Goal: Register for event/course

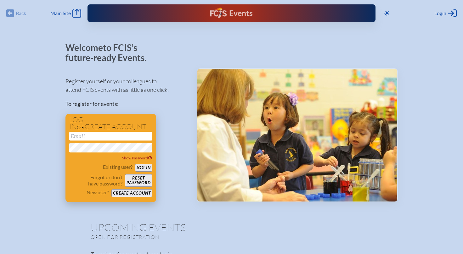
click at [83, 136] on input "email" at bounding box center [110, 136] width 83 height 9
type input "[EMAIL_ADDRESS][DOMAIN_NAME]"
click at [122, 191] on button "Create account" at bounding box center [131, 194] width 41 height 8
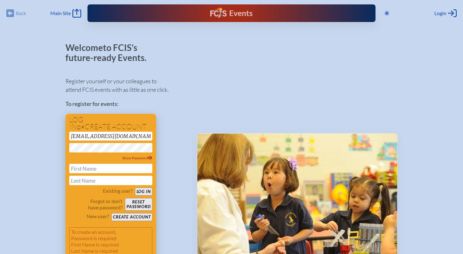
click at [98, 168] on input "text" at bounding box center [110, 168] width 83 height 9
type input "[PERSON_NAME]"
type input "Math"
click at [135, 188] on button "Log in" at bounding box center [143, 192] width 17 height 8
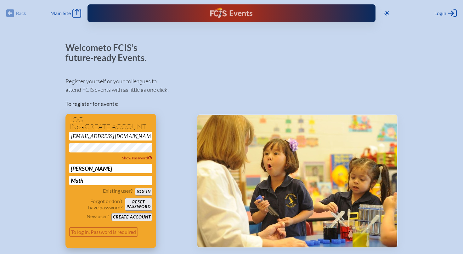
click at [124, 218] on button "Create account" at bounding box center [131, 218] width 41 height 8
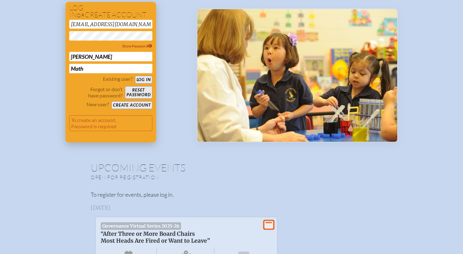
scroll to position [112, 0]
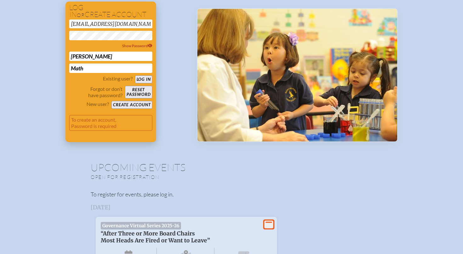
click at [136, 103] on button "Create account" at bounding box center [131, 105] width 41 height 8
click at [171, 93] on div "Register yourself or your colleagues to attend FCIS events with as little as on…" at bounding box center [126, 50] width 121 height 183
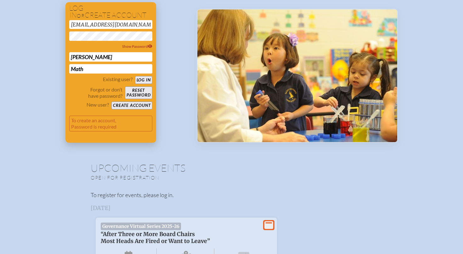
scroll to position [111, 0]
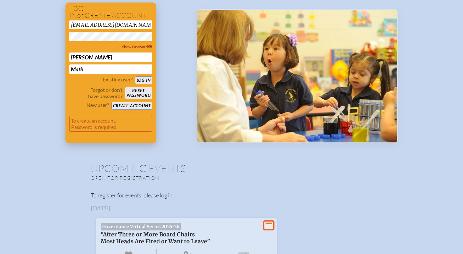
click at [139, 94] on button "Reset password" at bounding box center [138, 93] width 27 height 13
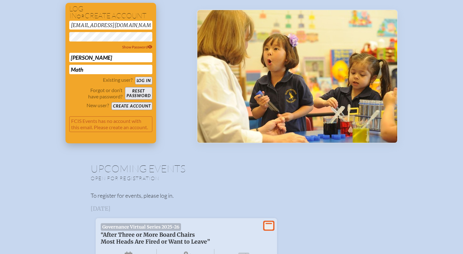
scroll to position [109, 0]
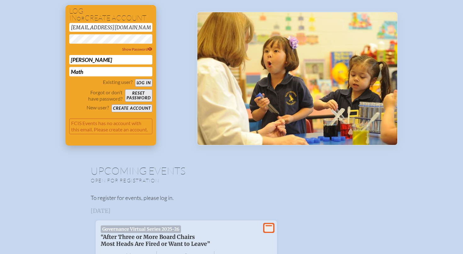
click at [113, 125] on p "FCIS Events has no account with this email. Please create an account." at bounding box center [110, 127] width 83 height 16
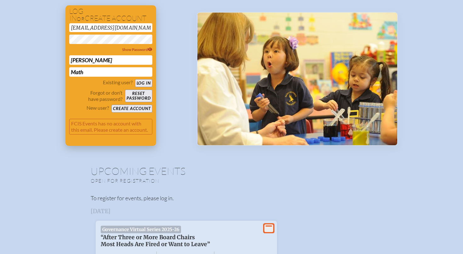
scroll to position [107, 0]
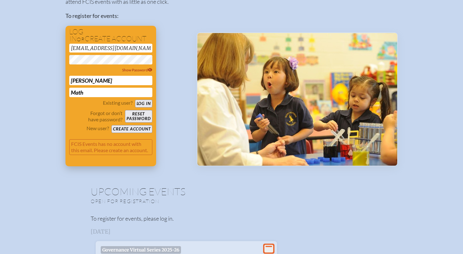
click at [127, 125] on button "Create account" at bounding box center [131, 129] width 41 height 8
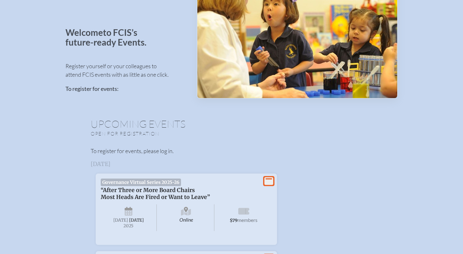
scroll to position [29, 0]
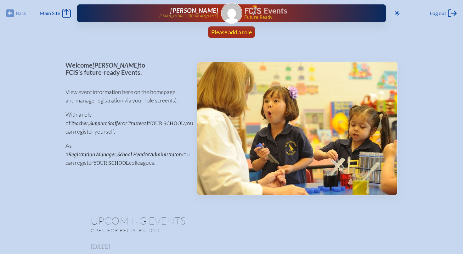
click at [234, 34] on span "Please add a role" at bounding box center [231, 32] width 41 height 7
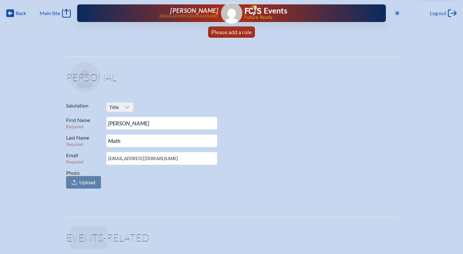
click at [127, 107] on icon at bounding box center [127, 107] width 5 height 5
click at [119, 128] on li "Mrs." at bounding box center [119, 127] width 27 height 9
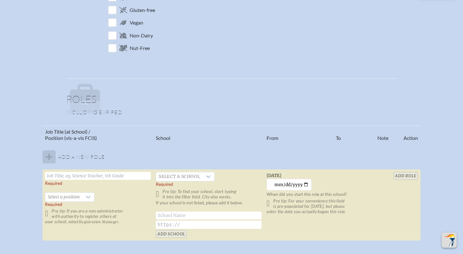
scroll to position [293, 0]
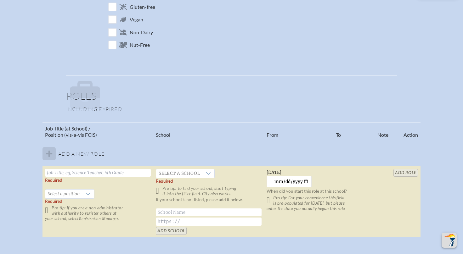
click at [73, 173] on input "text" at bounding box center [98, 173] width 106 height 8
type input "Executive Assistant"
click at [183, 173] on span "Select a school" at bounding box center [179, 173] width 46 height 9
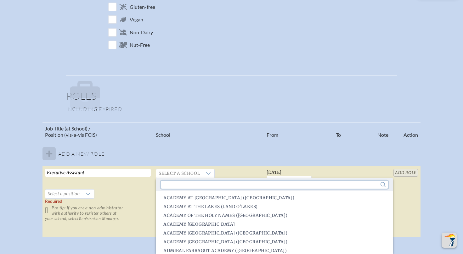
click at [168, 184] on input "text" at bounding box center [274, 185] width 227 height 8
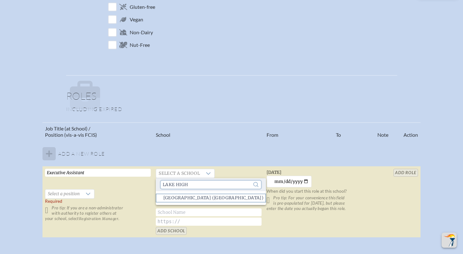
type input "lake High"
click at [203, 198] on span "Lake Highland Preparatory School (Orlando)" at bounding box center [213, 198] width 100 height 6
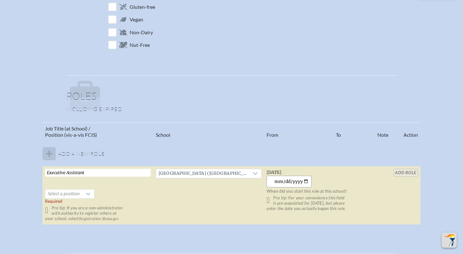
click at [292, 182] on input "2025-10-14" at bounding box center [289, 182] width 45 height 12
click at [299, 182] on input "2025-10-01" at bounding box center [289, 182] width 45 height 12
click at [283, 181] on input "2016-10-01" at bounding box center [289, 182] width 45 height 12
click at [288, 183] on input "2025-07-14" at bounding box center [289, 182] width 45 height 12
click at [300, 182] on input "2025-10-01" at bounding box center [289, 182] width 45 height 12
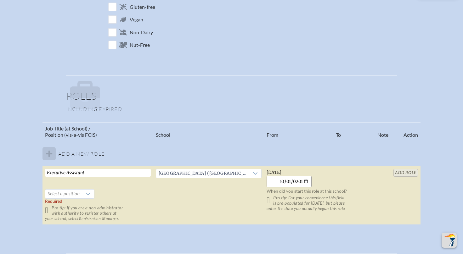
type input "2016-10-01"
click at [302, 204] on p "Pro tip: For your convenience this field is pre-populated for yesterday, but pl…" at bounding box center [320, 204] width 106 height 16
click at [88, 195] on icon at bounding box center [88, 194] width 4 height 3
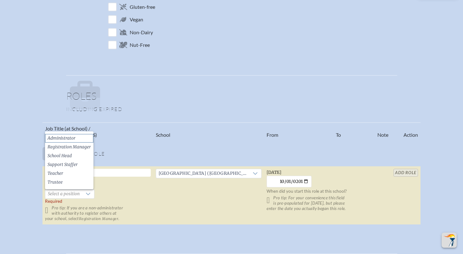
click at [73, 137] on span "Administrator" at bounding box center [62, 138] width 28 height 6
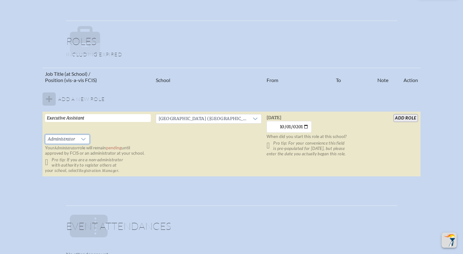
scroll to position [348, 0]
click at [84, 139] on icon at bounding box center [83, 139] width 5 height 5
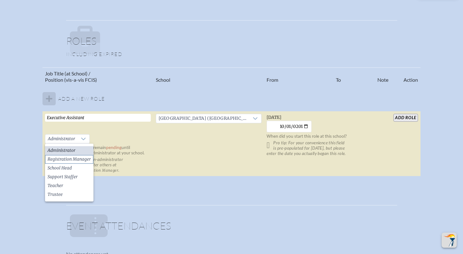
click at [81, 160] on span "Registration Manager" at bounding box center [69, 160] width 43 height 6
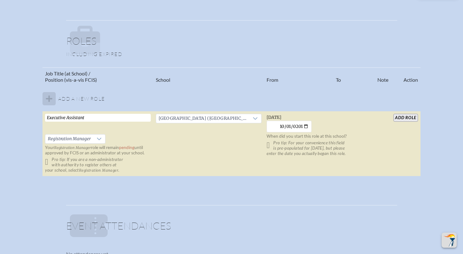
click at [49, 162] on p "Pro tip: If you are a non-administrator with authority to register others at yo…" at bounding box center [98, 165] width 106 height 16
drag, startPoint x: 408, startPoint y: 116, endPoint x: 398, endPoint y: 120, distance: 11.0
click at [408, 116] on input "add Role" at bounding box center [406, 118] width 24 height 8
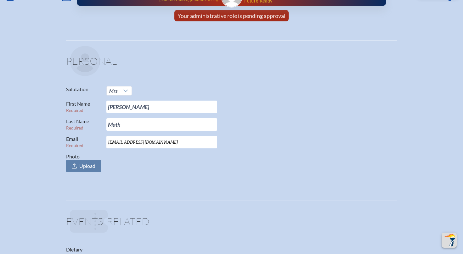
scroll to position [0, 0]
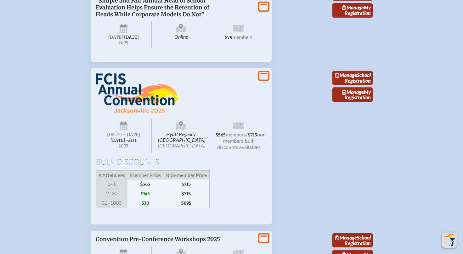
scroll to position [427, 0]
click at [182, 48] on span "Online" at bounding box center [181, 34] width 56 height 26
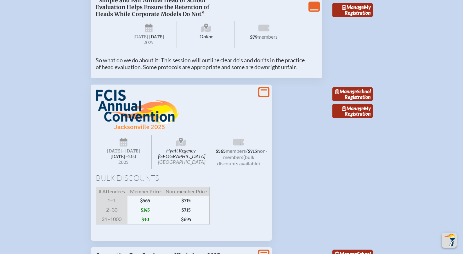
click at [209, 48] on span "Online" at bounding box center [206, 34] width 56 height 26
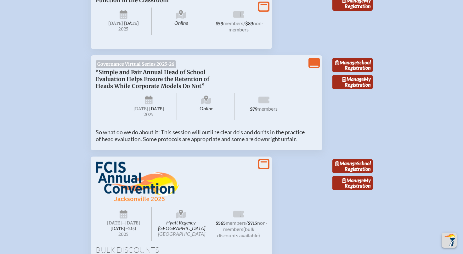
scroll to position [350, 0]
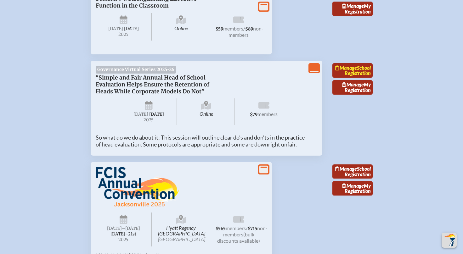
click at [362, 78] on link "Manage School Registration" at bounding box center [353, 70] width 40 height 14
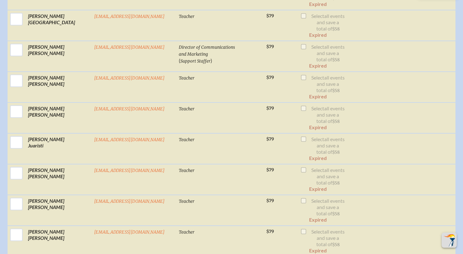
scroll to position [3383, 0]
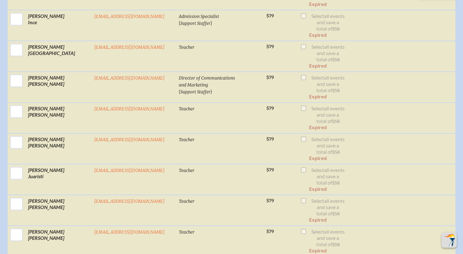
checkbox input "true"
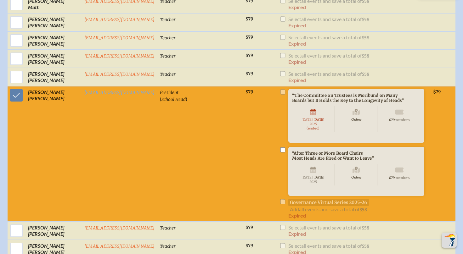
scroll to position [2674, 0]
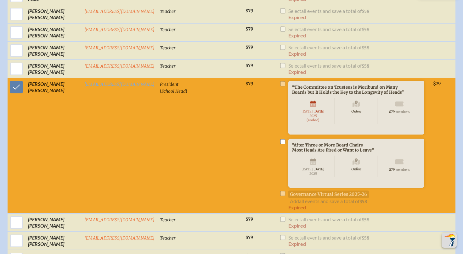
click at [280, 140] on input "checkbox" at bounding box center [282, 142] width 5 height 5
checkbox input "true"
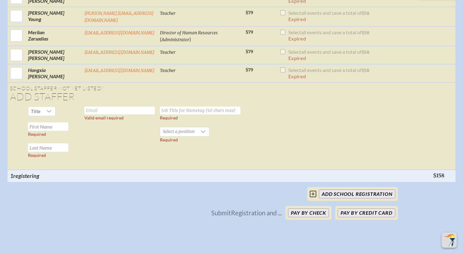
scroll to position [4666, 0]
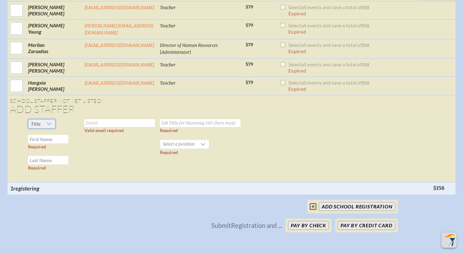
click at [42, 120] on span "Title" at bounding box center [35, 124] width 15 height 9
drag, startPoint x: 40, startPoint y: 114, endPoint x: 53, endPoint y: 112, distance: 12.4
click at [40, 114] on li "Mr" at bounding box center [42, 112] width 27 height 9
click at [46, 135] on input "text" at bounding box center [48, 139] width 40 height 9
type input "Quino"
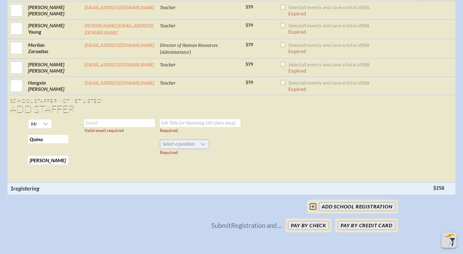
type input "[PERSON_NAME]"
click at [201, 142] on icon at bounding box center [203, 144] width 5 height 5
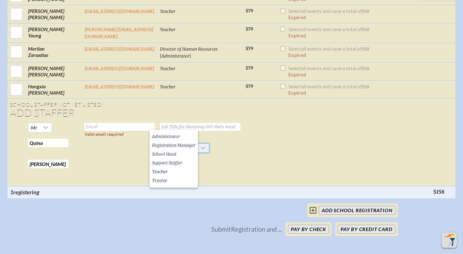
scroll to position [4661, 0]
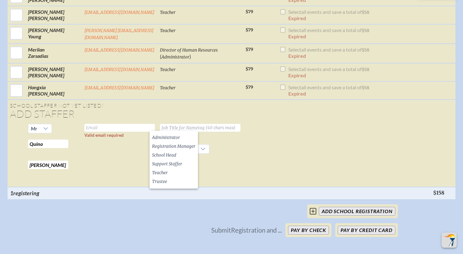
click at [217, 124] on td "Required Select a position Required" at bounding box center [200, 155] width 86 height 66
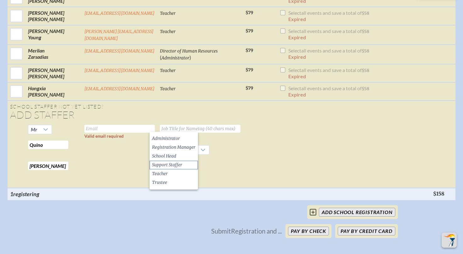
drag, startPoint x: 164, startPoint y: 184, endPoint x: 164, endPoint y: 165, distance: 18.9
click at [164, 182] on span "Trustee" at bounding box center [159, 183] width 15 height 6
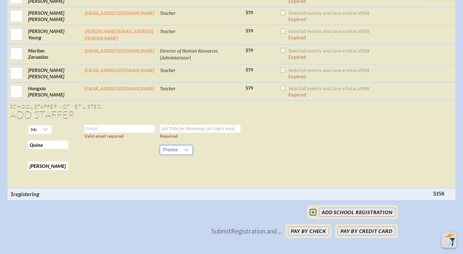
click at [161, 125] on input "text" at bounding box center [200, 129] width 81 height 8
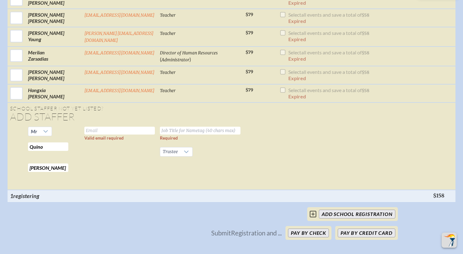
scroll to position [4657, 0]
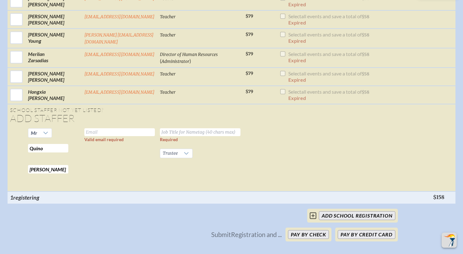
click at [94, 128] on input "text" at bounding box center [119, 132] width 71 height 8
type input "[EMAIL_ADDRESS][PERSON_NAME][DOMAIN_NAME]"
type input "Trustee Vice Chair"
click at [366, 231] on button "Pay by Credit Card" at bounding box center [366, 235] width 57 height 9
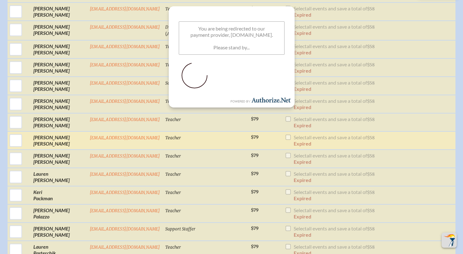
scroll to position [2996, 0]
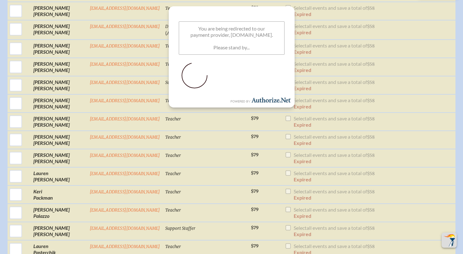
click at [240, 33] on p "You are being redirected to our payment provider, Authorize.net. Please stand b…" at bounding box center [232, 37] width 106 height 33
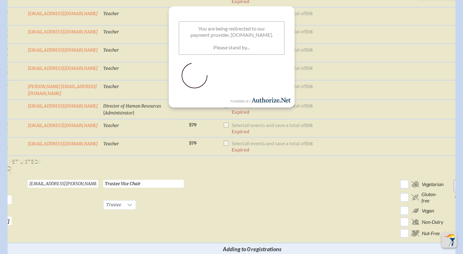
scroll to position [0, 64]
click at [453, 180] on input "Add Person" at bounding box center [463, 186] width 20 height 13
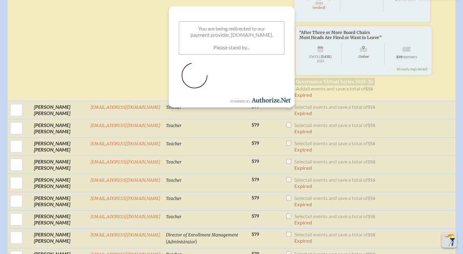
scroll to position [2781, 0]
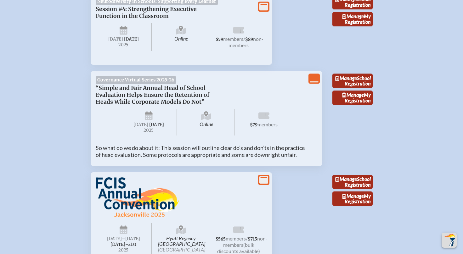
scroll to position [328, 0]
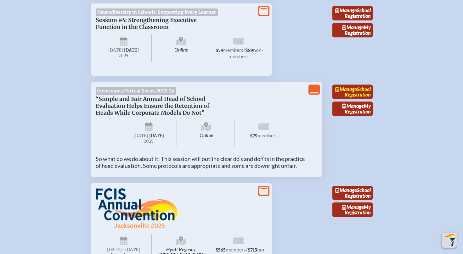
click at [351, 99] on link "Manage School Registration" at bounding box center [353, 92] width 40 height 14
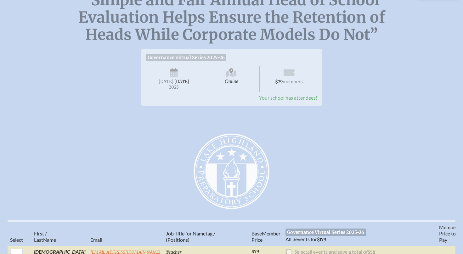
scroll to position [91, 0]
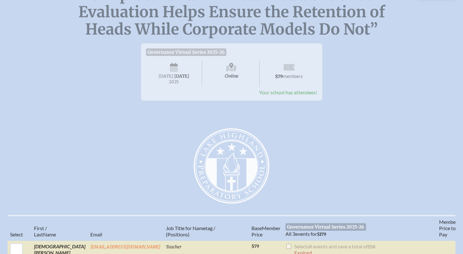
click at [300, 95] on span "Your school has attendees!" at bounding box center [288, 92] width 58 height 6
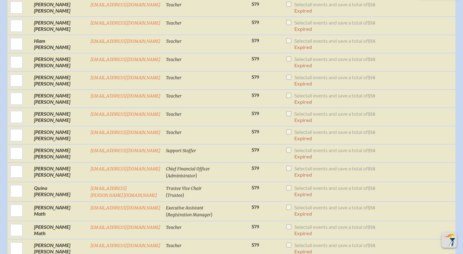
scroll to position [2478, 0]
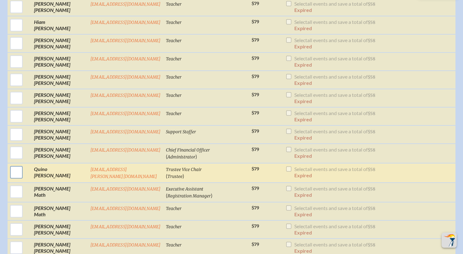
click at [19, 165] on input "checkbox" at bounding box center [17, 173] width 16 height 16
checkbox input "true"
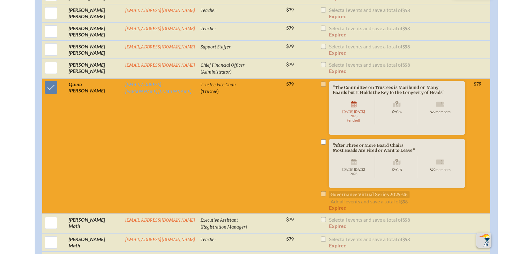
scroll to position [2565, 0]
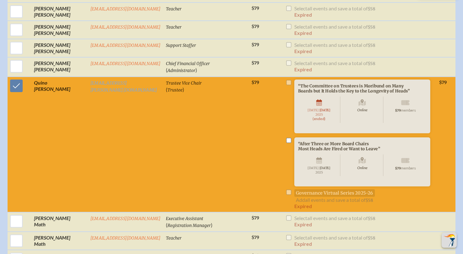
click at [286, 138] on input "checkbox" at bounding box center [288, 140] width 5 height 5
checkbox input "true"
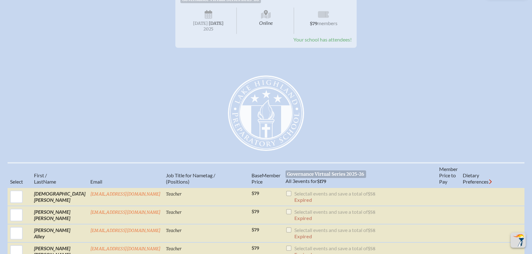
scroll to position [0, 0]
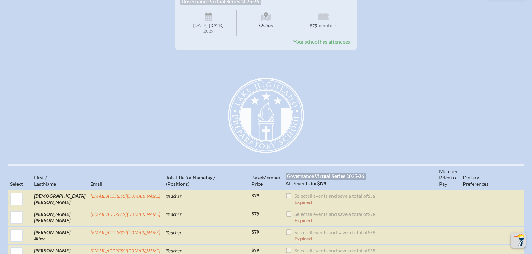
scroll to position [133, 0]
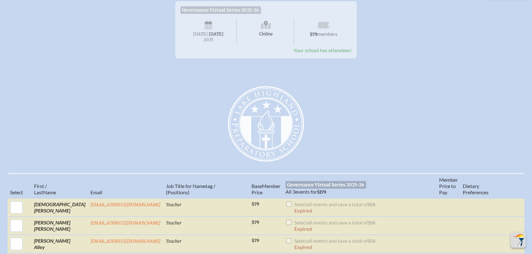
click at [328, 53] on span "Your school has attendees!" at bounding box center [323, 50] width 58 height 6
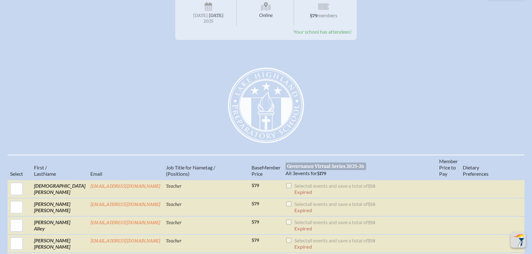
scroll to position [159, 0]
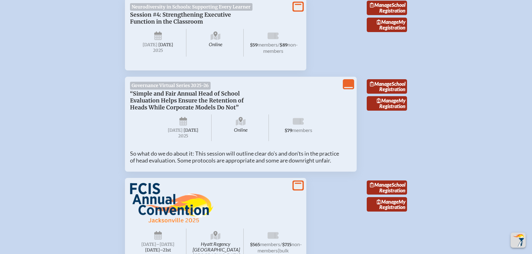
scroll to position [343, 0]
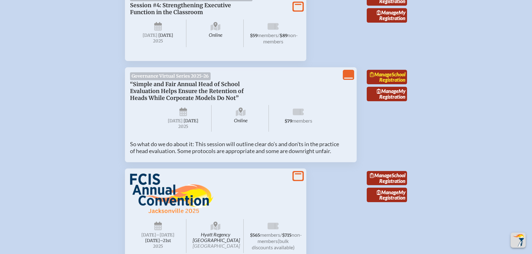
click at [388, 84] on link "Manage School Registration" at bounding box center [387, 77] width 40 height 14
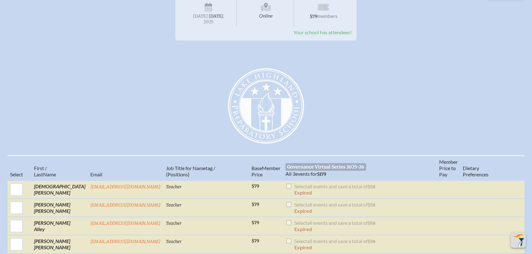
scroll to position [153, 0]
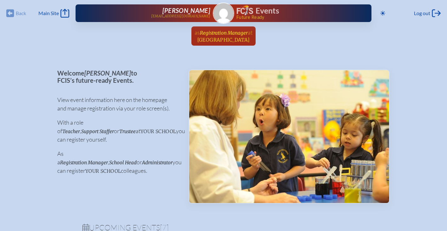
click at [248, 40] on span "[GEOGRAPHIC_DATA]" at bounding box center [223, 40] width 53 height 6
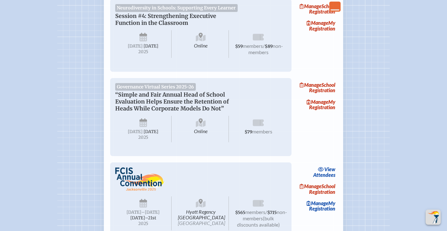
scroll to position [202, 0]
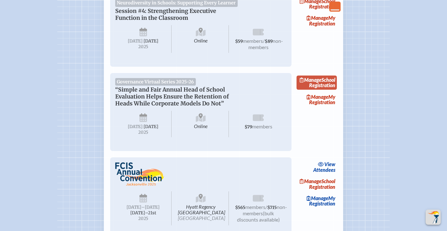
click at [324, 90] on link "Manage School Registration" at bounding box center [317, 83] width 40 height 14
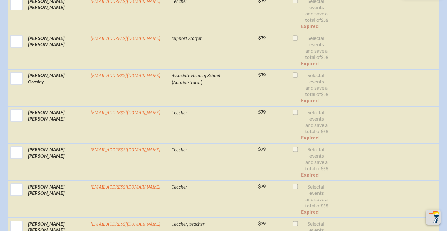
scroll to position [3266, 0]
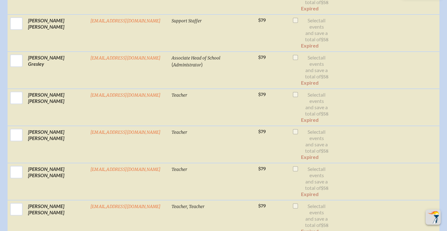
checkbox input "true"
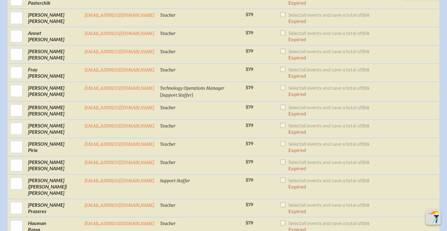
scroll to position [2530, 0]
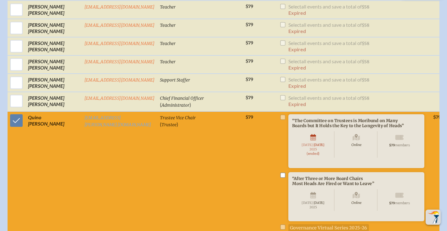
click at [280, 173] on input "checkbox" at bounding box center [282, 175] width 5 height 5
checkbox input "true"
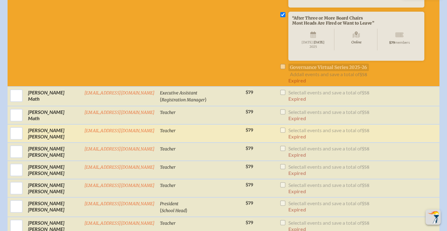
scroll to position [2691, 0]
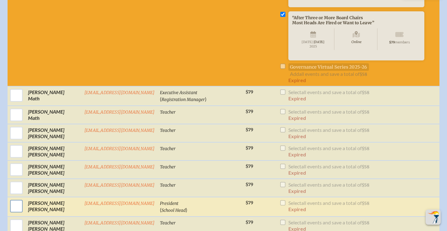
click at [16, 200] on input "checkbox" at bounding box center [17, 206] width 16 height 16
checkbox input "true"
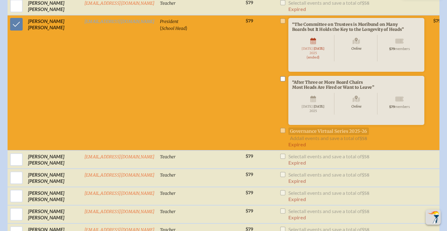
scroll to position [2876, 0]
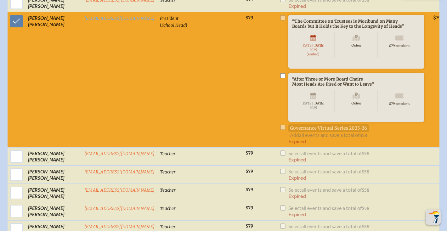
click at [280, 73] on input "checkbox" at bounding box center [282, 75] width 5 height 5
drag, startPoint x: 262, startPoint y: 73, endPoint x: 257, endPoint y: 46, distance: 27.2
click at [280, 73] on input "checkbox" at bounding box center [282, 75] width 5 height 5
click at [280, 15] on li "“The Committee on Trustees is Moribund on Many Boards but It Holds the Key to t…" at bounding box center [354, 51] width 149 height 72
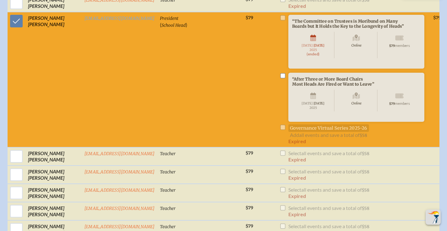
click at [280, 15] on li "“The Committee on Trustees is Moribund on Many Boards but It Holds the Key to t…" at bounding box center [354, 51] width 149 height 72
click at [280, 130] on li "“After Three or More Board Chairs Most Heads Are Fired or Want to Leave” Online…" at bounding box center [354, 106] width 149 height 66
click at [280, 73] on input "checkbox" at bounding box center [282, 75] width 5 height 5
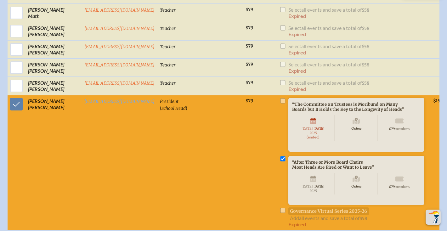
scroll to position [2802, 0]
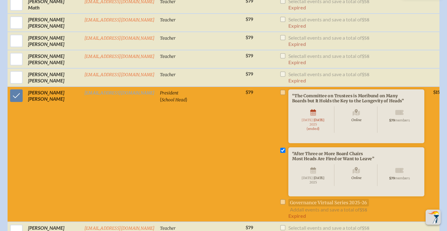
click at [280, 148] on input "checkbox" at bounding box center [282, 150] width 5 height 5
checkbox input "false"
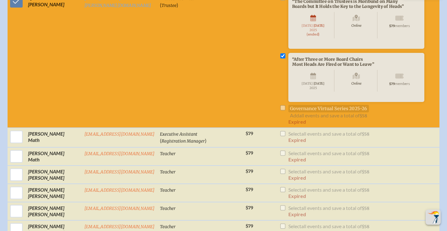
scroll to position [2642, 0]
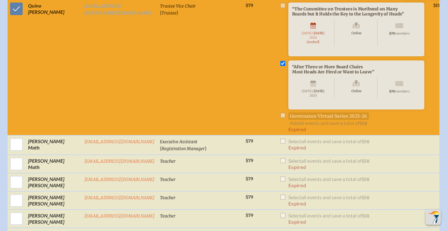
click at [280, 61] on input "checkbox" at bounding box center [282, 63] width 5 height 5
checkbox input "false"
